Goal: Task Accomplishment & Management: Complete application form

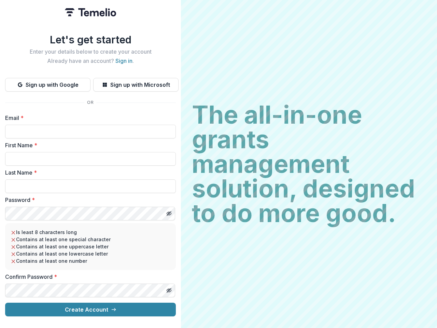
click at [219, 164] on h2 "The all-in-one grants management solution, designed to do more good." at bounding box center [309, 163] width 234 height 123
click at [48, 82] on button "Sign up with Google" at bounding box center [47, 85] width 85 height 14
click at [136, 82] on button "Sign up with Microsoft" at bounding box center [135, 85] width 85 height 14
click at [169, 211] on line "Toggle password visibility" at bounding box center [169, 213] width 4 height 4
click at [169, 288] on line "Toggle password visibility" at bounding box center [169, 290] width 4 height 4
